Goal: Information Seeking & Learning: Understand process/instructions

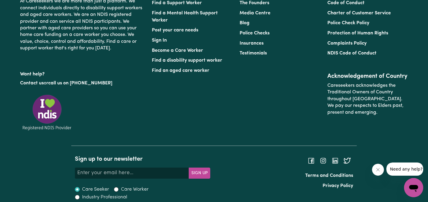
scroll to position [2664, 0]
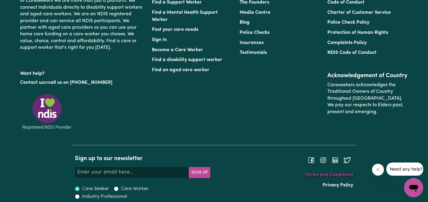
click at [320, 176] on link "Terms and Conditions" at bounding box center [329, 175] width 48 height 5
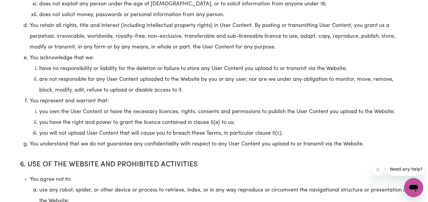
scroll to position [1398, 0]
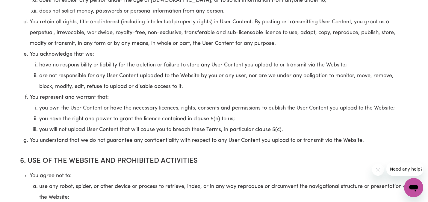
click at [299, 71] on li "are not responsible for any User Content uploaded to the Website by you or any …" at bounding box center [223, 82] width 369 height 22
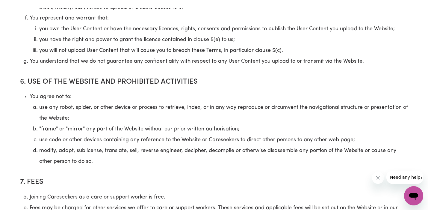
scroll to position [1526, 0]
